Goal: Task Accomplishment & Management: Use online tool/utility

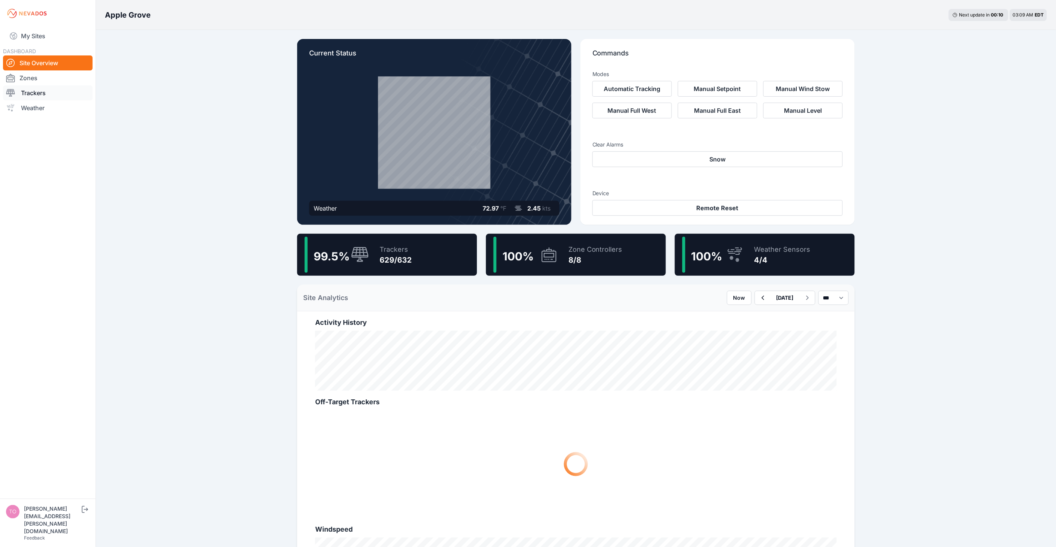
click at [44, 93] on link "Trackers" at bounding box center [48, 92] width 90 height 15
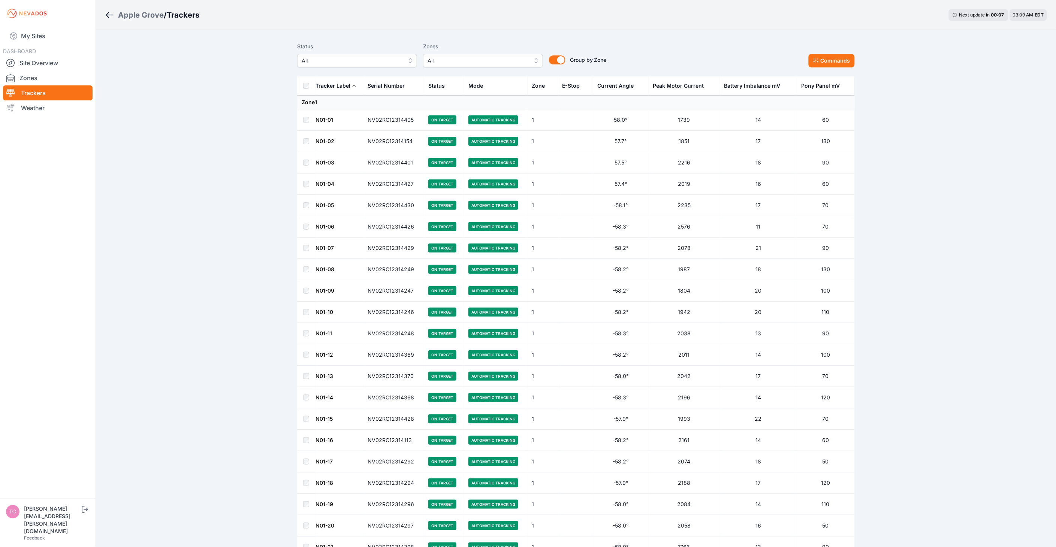
click at [385, 60] on span "All" at bounding box center [352, 60] width 100 height 9
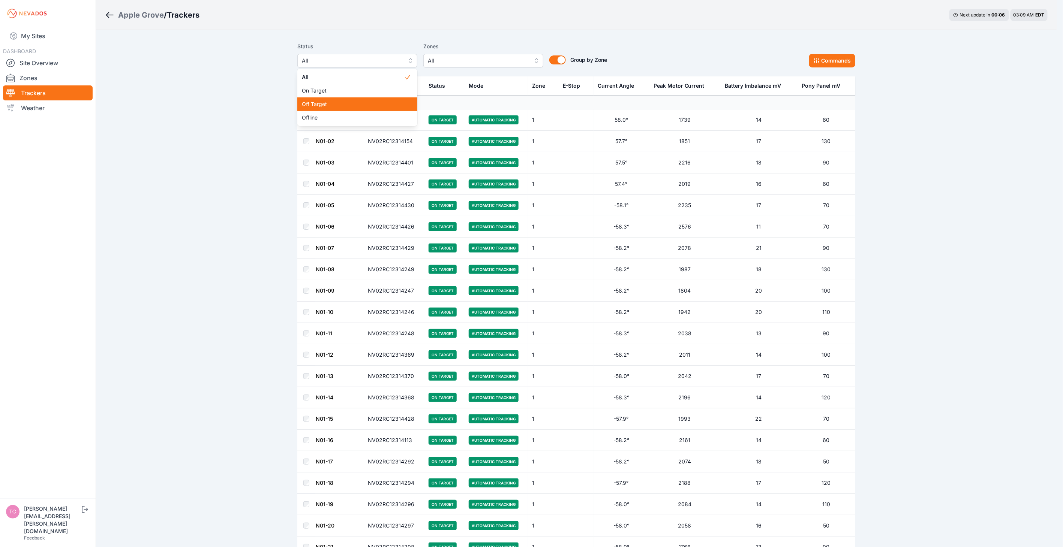
click at [369, 103] on span "Off Target" at bounding box center [353, 103] width 102 height 7
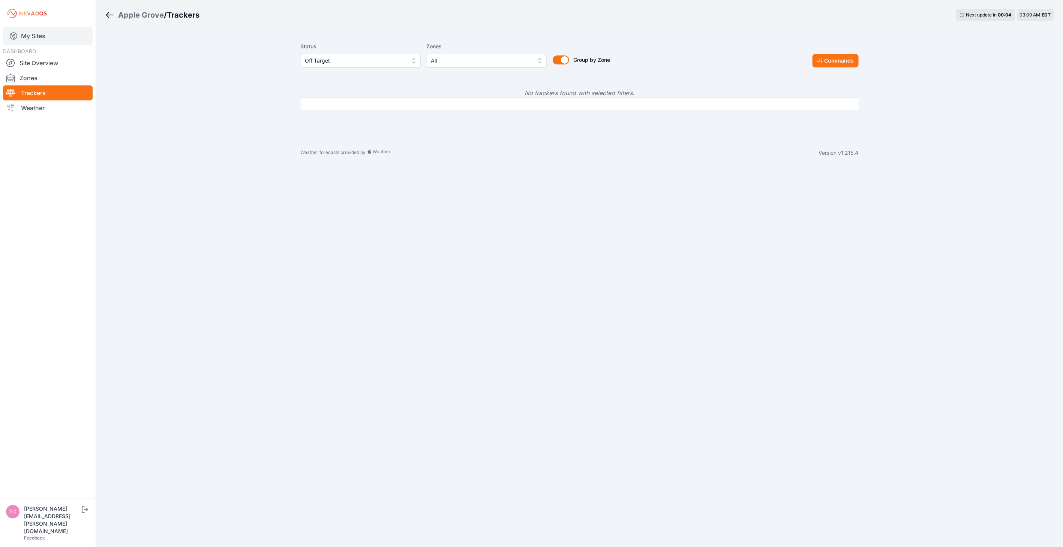
click at [36, 37] on link "My Sites" at bounding box center [48, 36] width 90 height 18
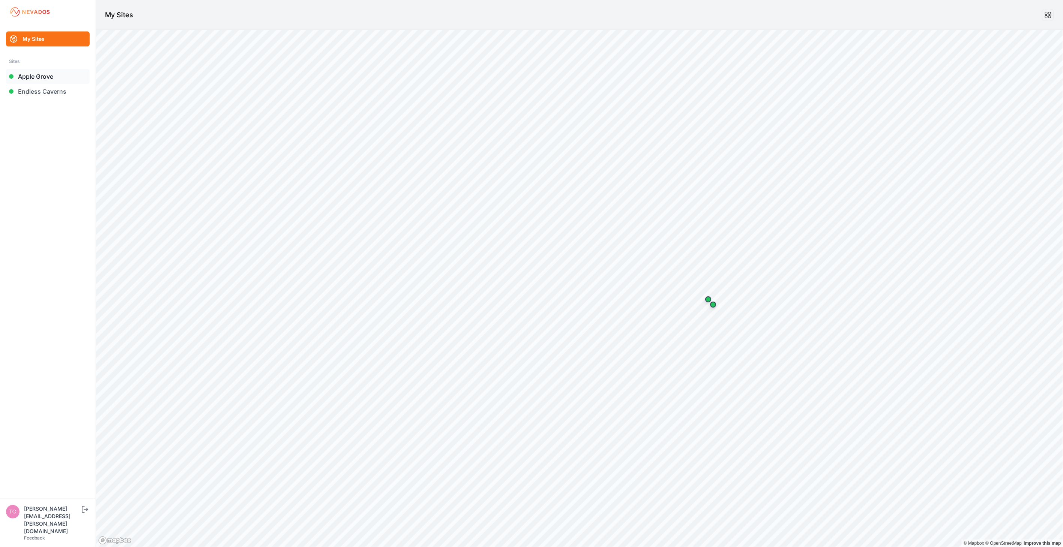
click at [38, 75] on link "Apple Grove" at bounding box center [48, 76] width 84 height 15
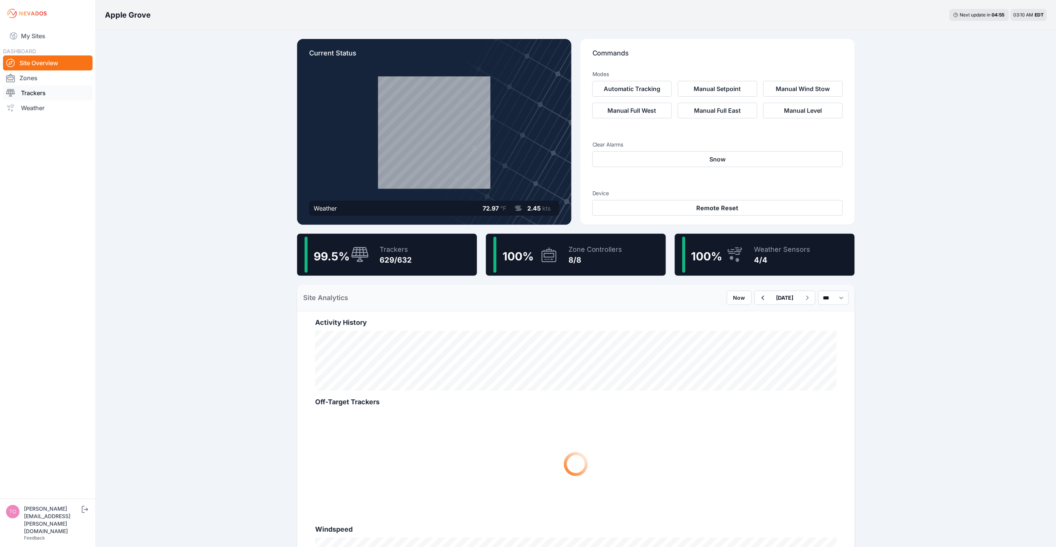
click at [51, 94] on link "Trackers" at bounding box center [48, 92] width 90 height 15
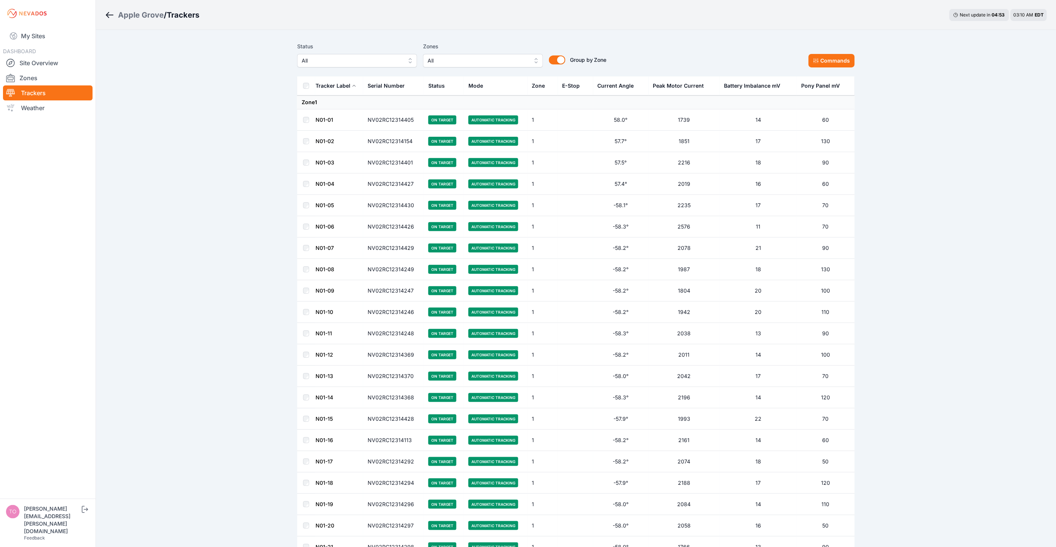
click at [383, 59] on span "All" at bounding box center [352, 60] width 100 height 9
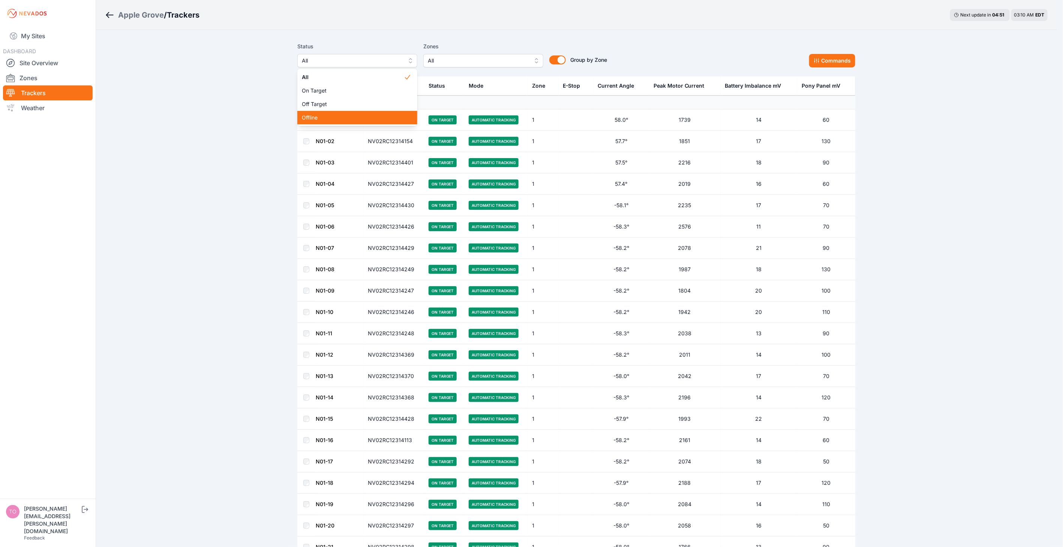
click at [380, 111] on div "Offline" at bounding box center [357, 117] width 120 height 13
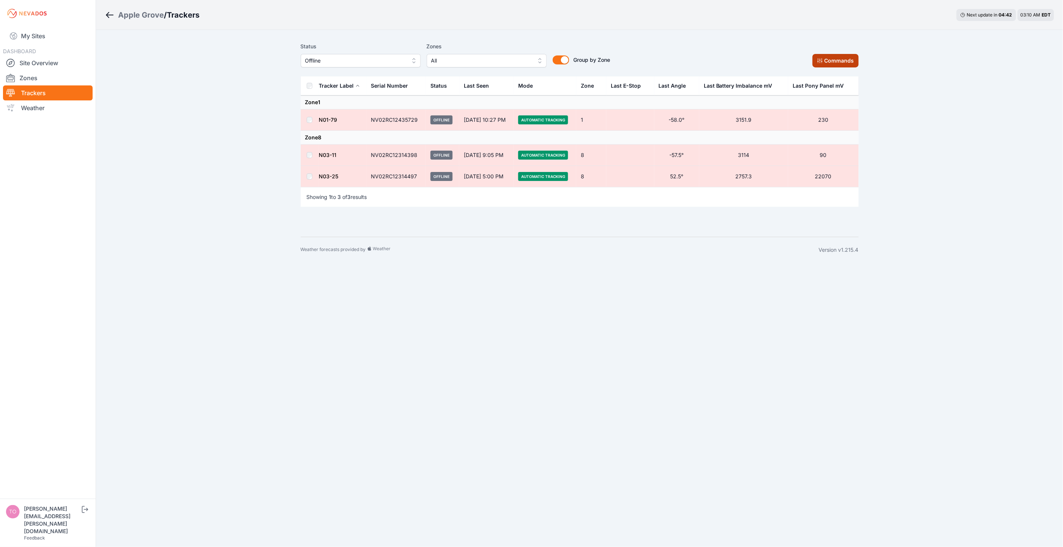
click at [818, 58] on icon at bounding box center [819, 60] width 5 height 5
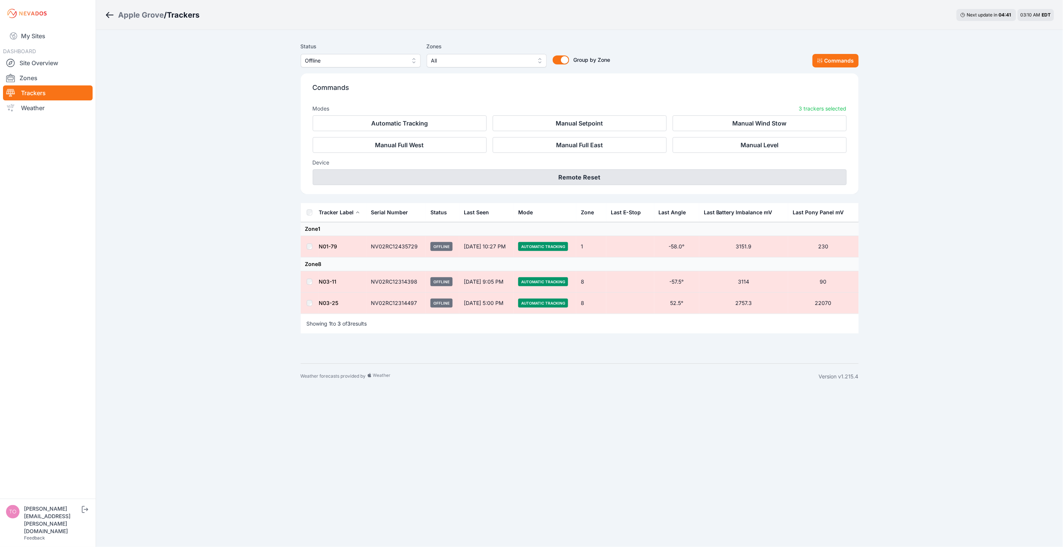
click at [585, 177] on button "Remote Reset" at bounding box center [580, 177] width 534 height 16
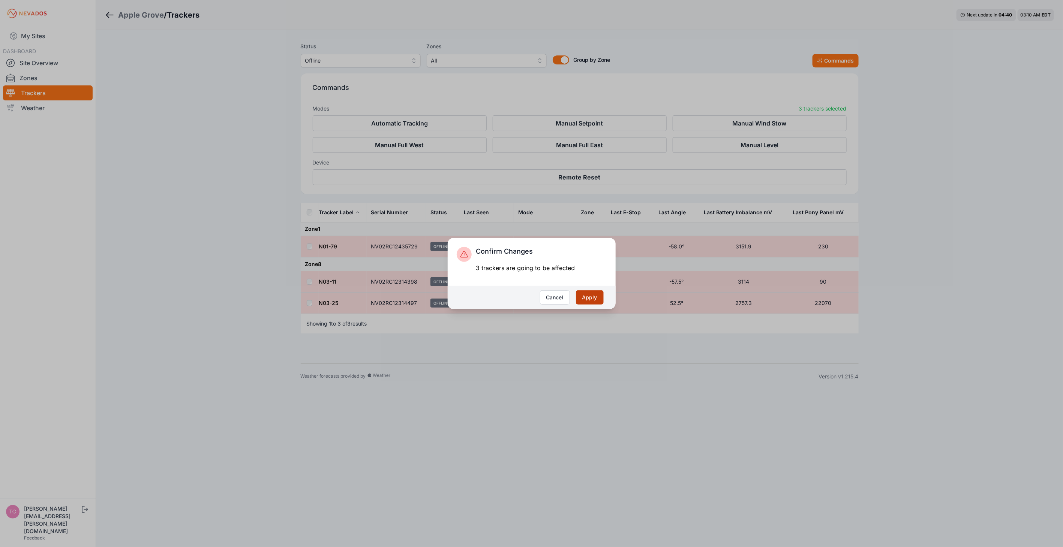
click at [596, 297] on button "Apply" at bounding box center [590, 298] width 28 height 14
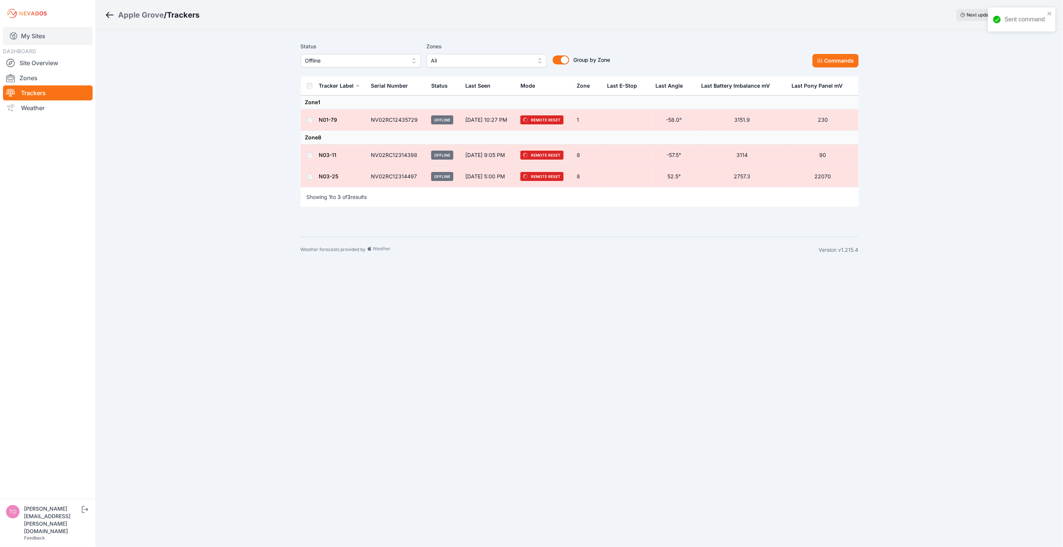
click at [37, 40] on link "My Sites" at bounding box center [48, 36] width 90 height 18
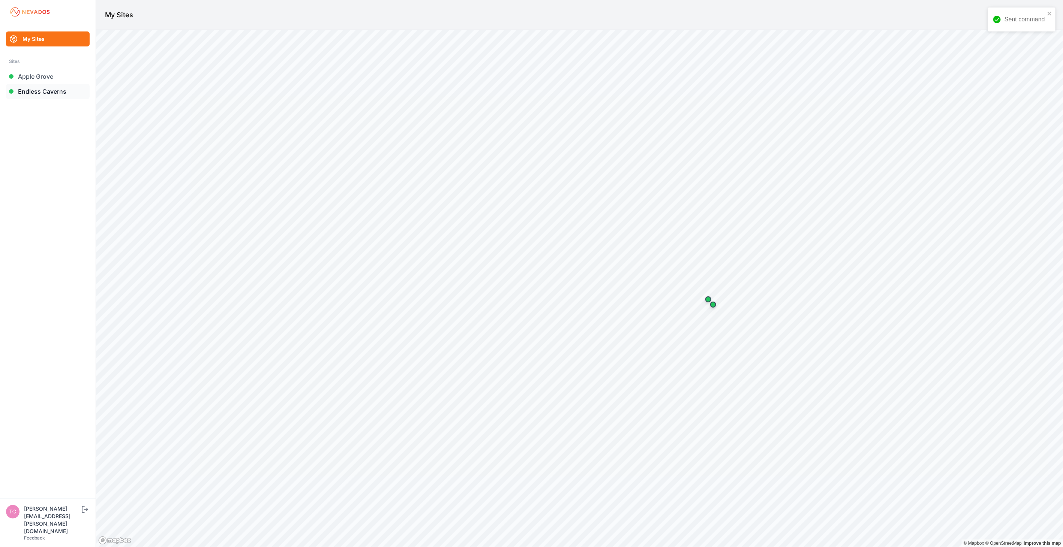
click at [39, 89] on link "Endless Caverns" at bounding box center [48, 91] width 84 height 15
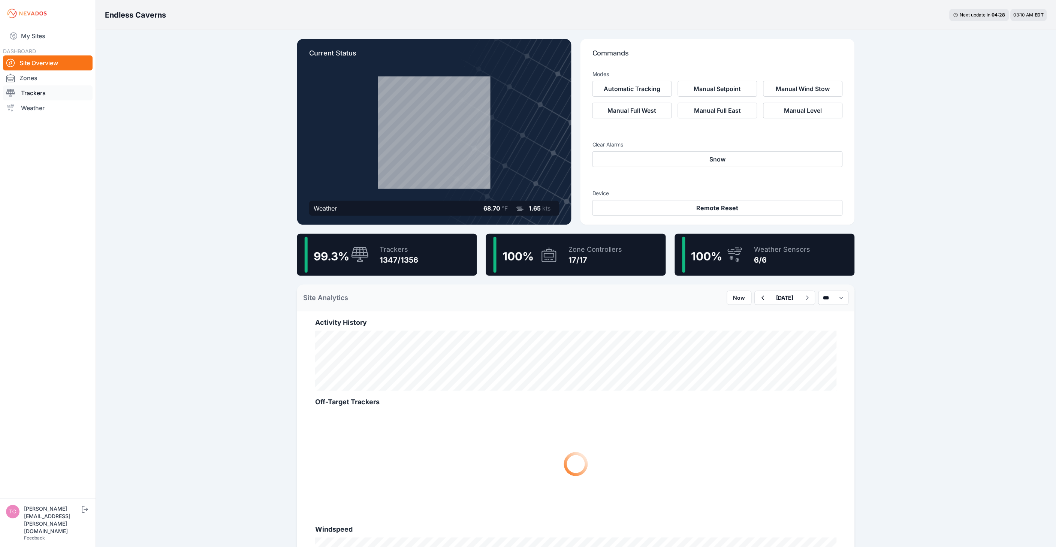
click at [42, 88] on link "Trackers" at bounding box center [48, 92] width 90 height 15
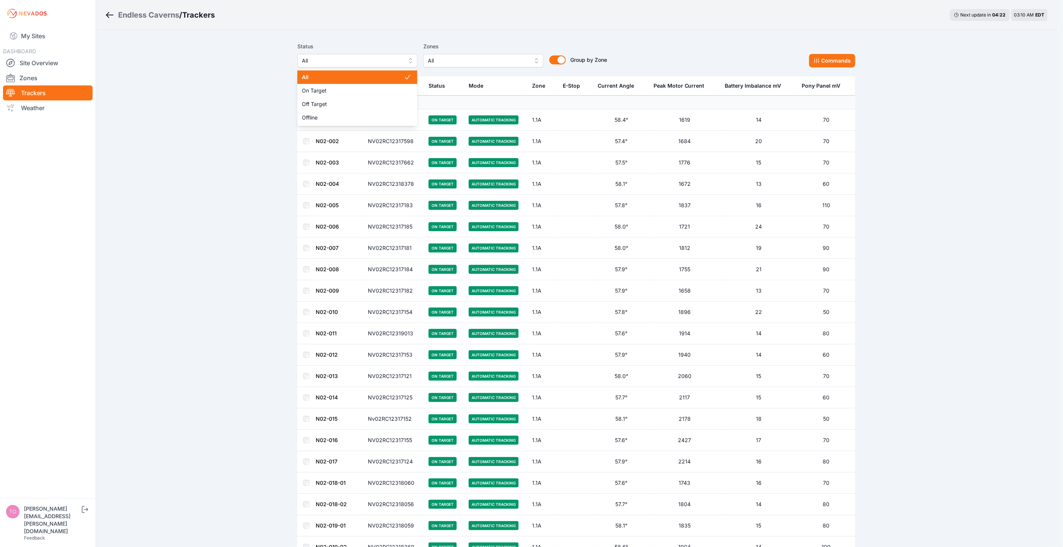
click at [327, 59] on span "All" at bounding box center [352, 60] width 100 height 9
click at [329, 103] on span "Off Target" at bounding box center [353, 103] width 102 height 7
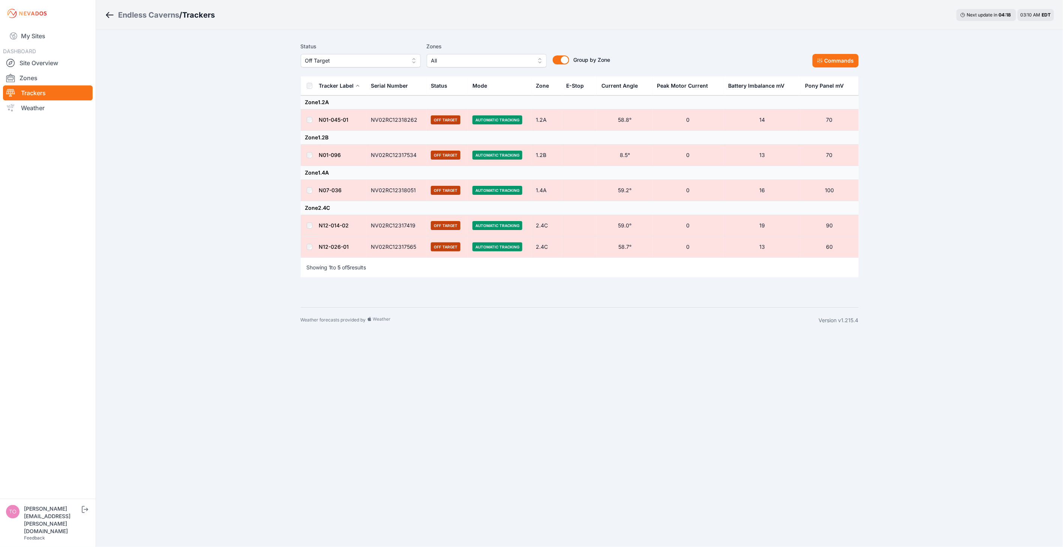
click at [340, 58] on span "Off Target" at bounding box center [355, 60] width 100 height 9
click at [336, 115] on span "Offline" at bounding box center [356, 117] width 102 height 7
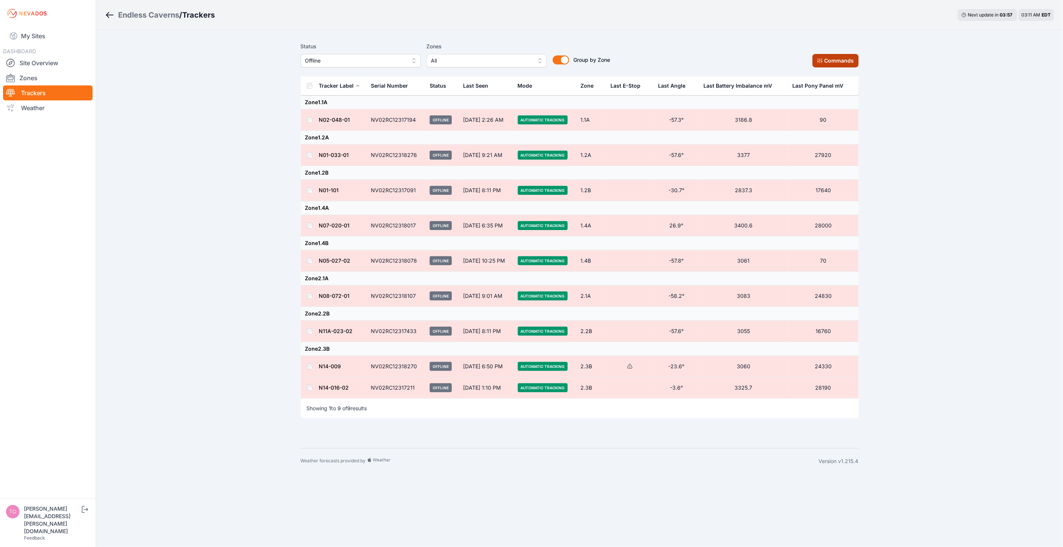
click at [833, 59] on button "Commands" at bounding box center [835, 60] width 46 height 13
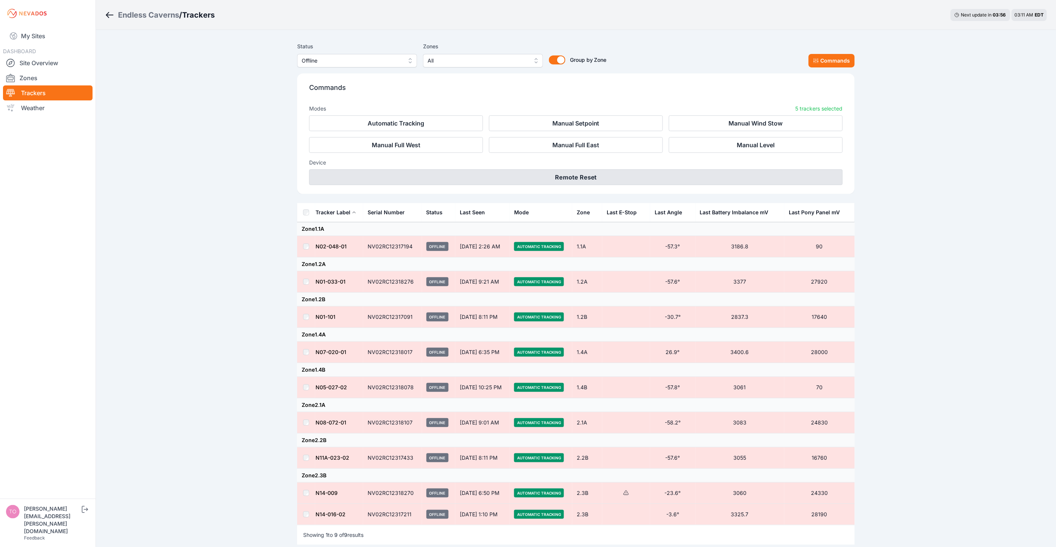
click at [540, 175] on button "Remote Reset" at bounding box center [576, 177] width 534 height 16
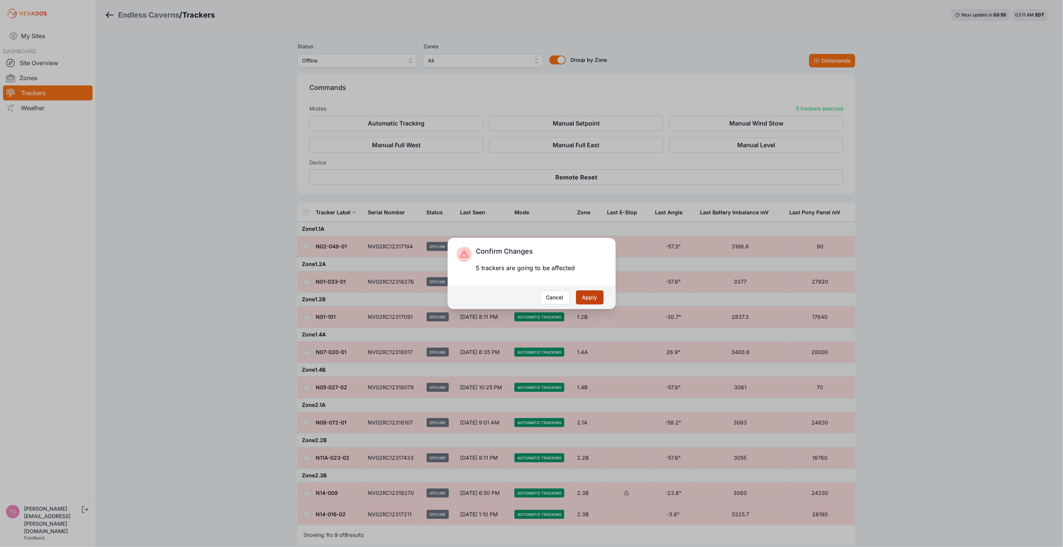
click at [594, 298] on button "Apply" at bounding box center [590, 298] width 28 height 14
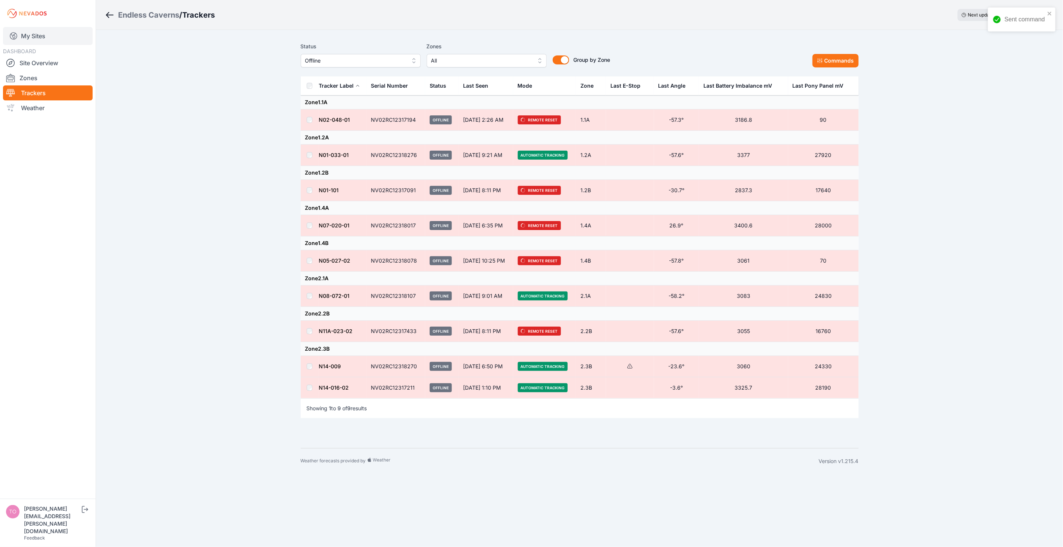
click at [35, 38] on link "My Sites" at bounding box center [48, 36] width 90 height 18
